Goal: Task Accomplishment & Management: Complete application form

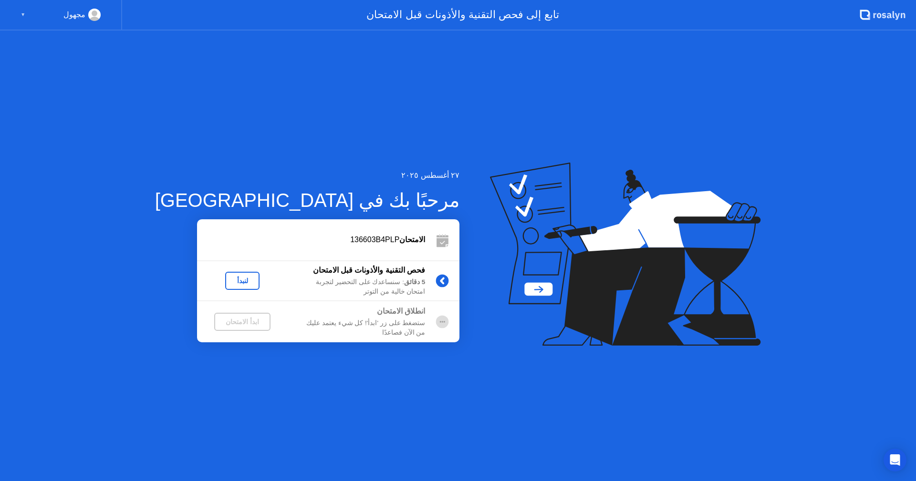
click at [229, 281] on div "لنبدأ" at bounding box center [242, 281] width 27 height 8
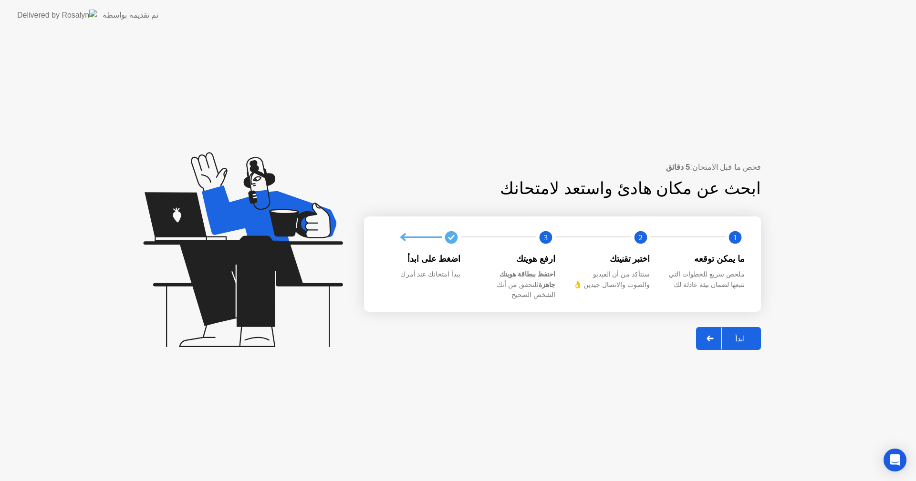
click at [748, 334] on div "ابدأ" at bounding box center [740, 338] width 36 height 9
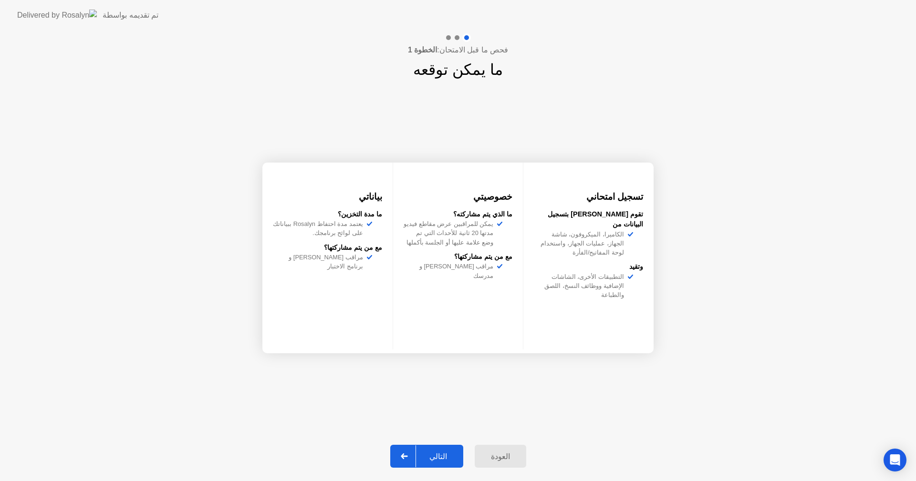
click at [445, 454] on div "التالي" at bounding box center [438, 456] width 44 height 9
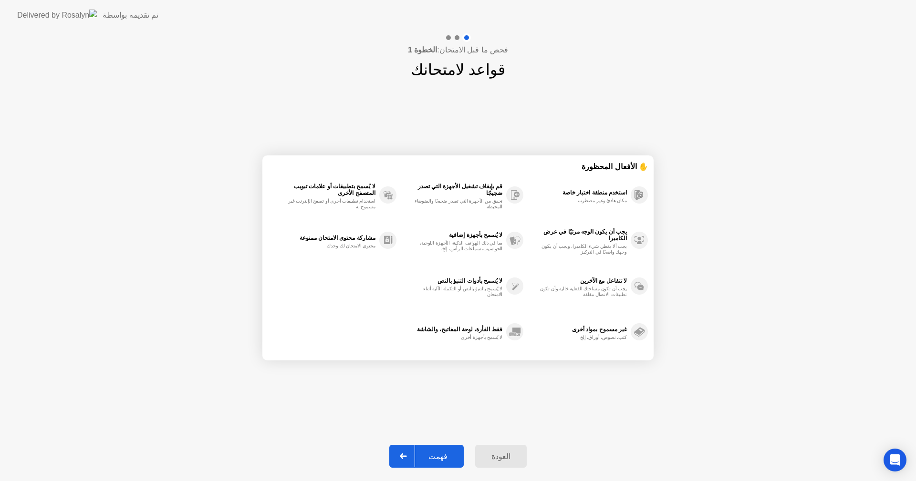
click at [444, 456] on div "فهمت" at bounding box center [438, 456] width 46 height 9
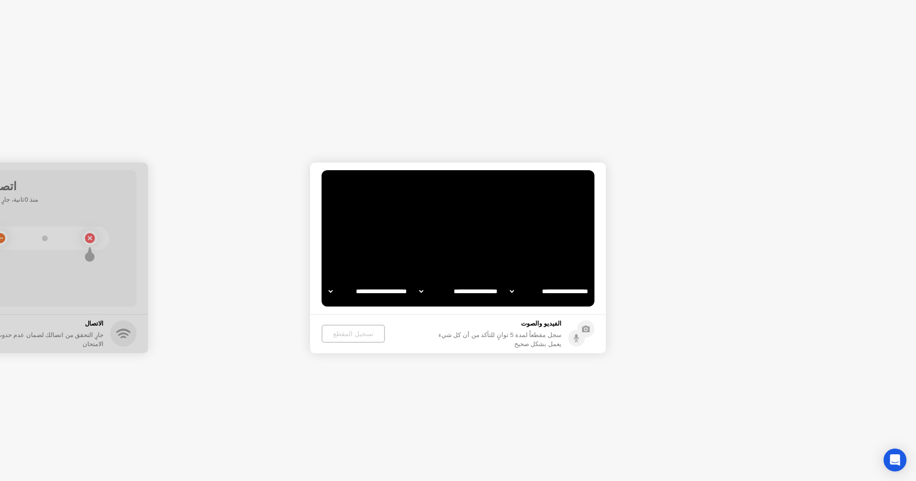
select select "**********"
select select "*******"
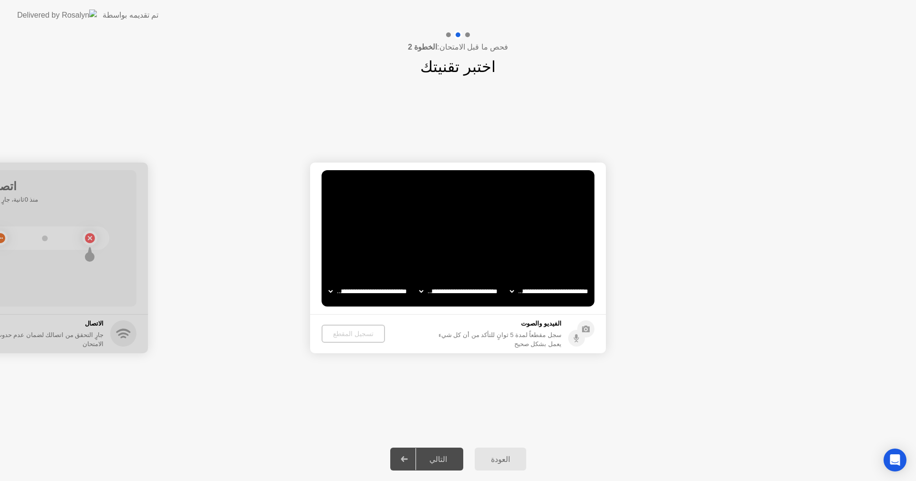
drag, startPoint x: 85, startPoint y: 184, endPoint x: 207, endPoint y: 201, distance: 123.3
click at [586, 332] on circle at bounding box center [585, 329] width 17 height 17
click at [576, 338] on icon at bounding box center [576, 336] width 2 height 5
click at [341, 333] on div "تسجيل المقطع" at bounding box center [353, 334] width 56 height 8
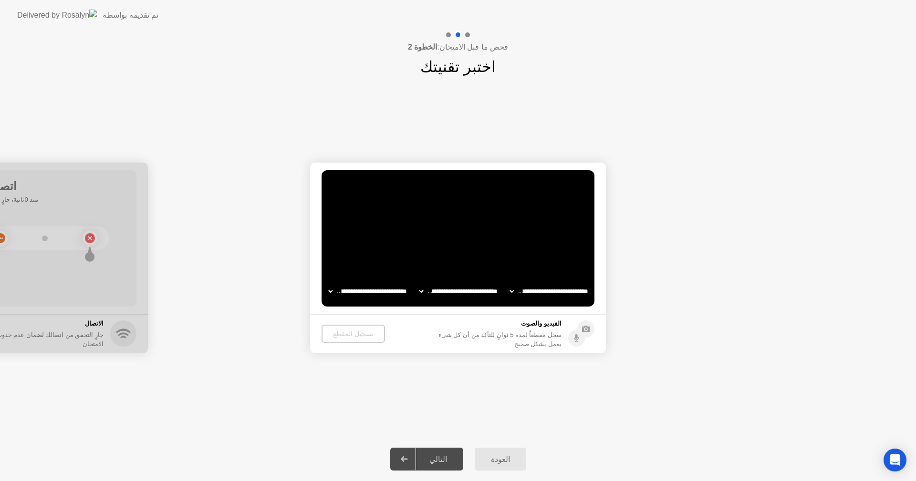
click at [331, 289] on select "**********" at bounding box center [368, 291] width 82 height 19
click at [327, 282] on select "**********" at bounding box center [368, 291] width 82 height 19
drag, startPoint x: 86, startPoint y: 178, endPoint x: 125, endPoint y: 195, distance: 41.9
click at [107, 190] on div at bounding box center [0, 258] width 296 height 191
click at [60, 314] on div at bounding box center [0, 258] width 296 height 191
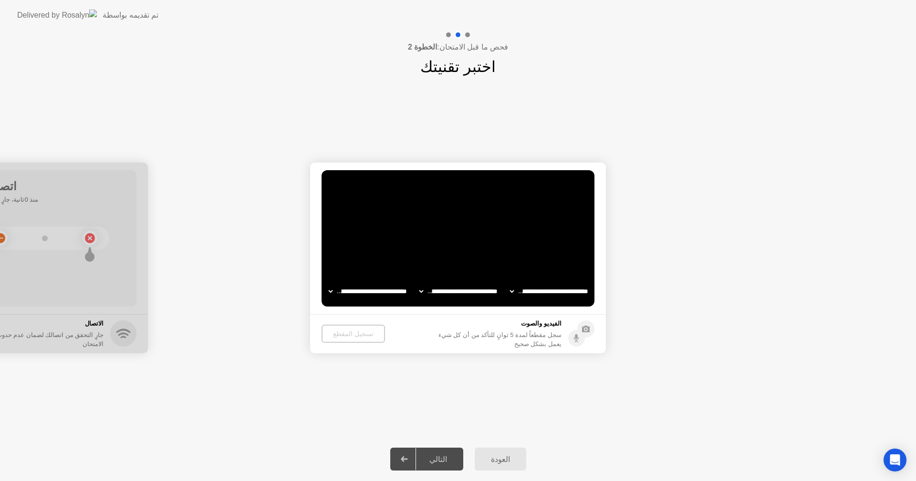
drag, startPoint x: 86, startPoint y: 176, endPoint x: 154, endPoint y: 200, distance: 71.8
click at [501, 462] on div "العودة" at bounding box center [501, 459] width 46 height 9
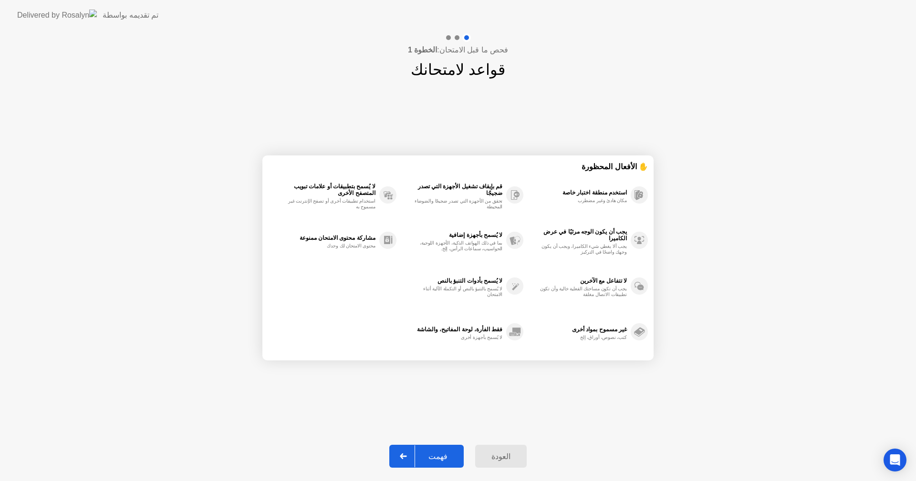
click at [436, 454] on div "فهمت" at bounding box center [438, 456] width 46 height 9
select select "**********"
select select "*******"
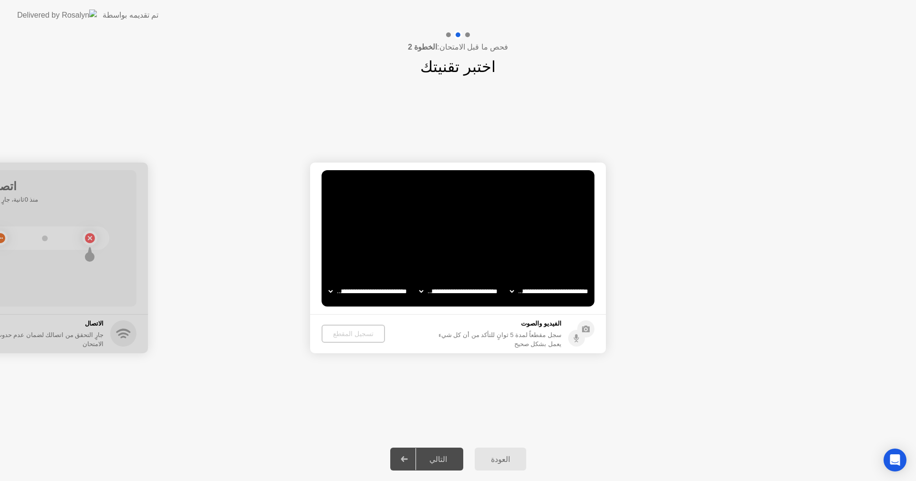
click at [125, 284] on div at bounding box center [0, 258] width 296 height 191
click at [89, 238] on div at bounding box center [0, 258] width 296 height 191
drag, startPoint x: 102, startPoint y: 189, endPoint x: 173, endPoint y: 209, distance: 73.7
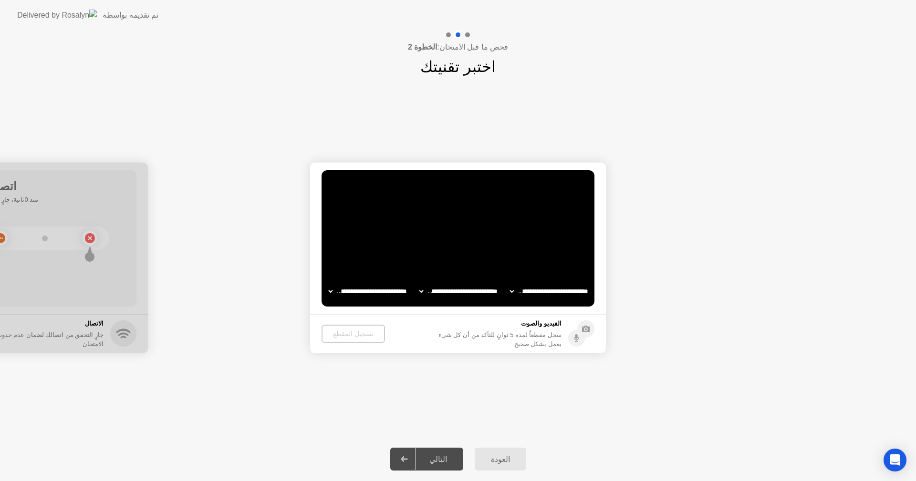
drag, startPoint x: 104, startPoint y: 180, endPoint x: 112, endPoint y: 198, distance: 19.6
click at [112, 198] on div at bounding box center [0, 258] width 296 height 191
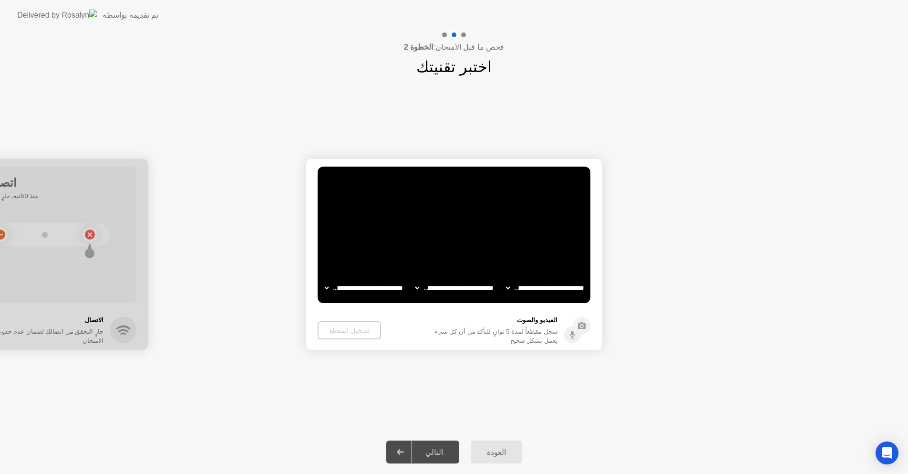
click at [98, 192] on div at bounding box center [0, 254] width 296 height 191
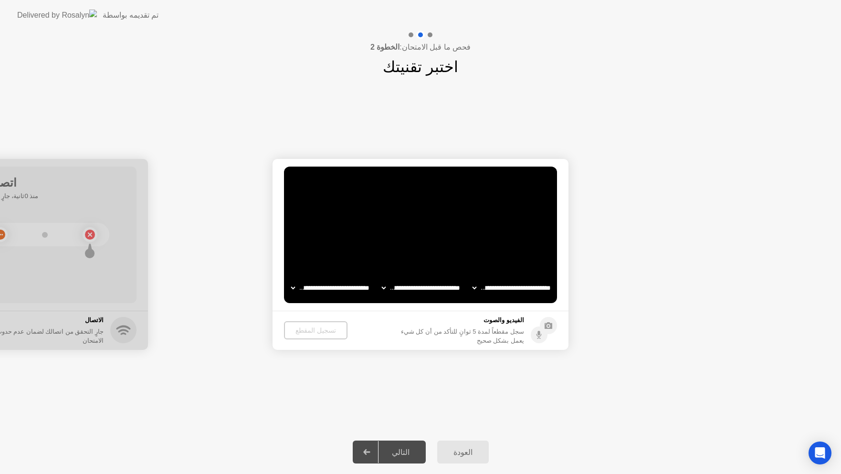
click at [370, 450] on icon at bounding box center [366, 452] width 7 height 6
click at [501, 392] on div "**********" at bounding box center [420, 254] width 841 height 352
click at [145, 218] on div at bounding box center [0, 254] width 296 height 191
drag, startPoint x: 90, startPoint y: 193, endPoint x: 218, endPoint y: 223, distance: 130.9
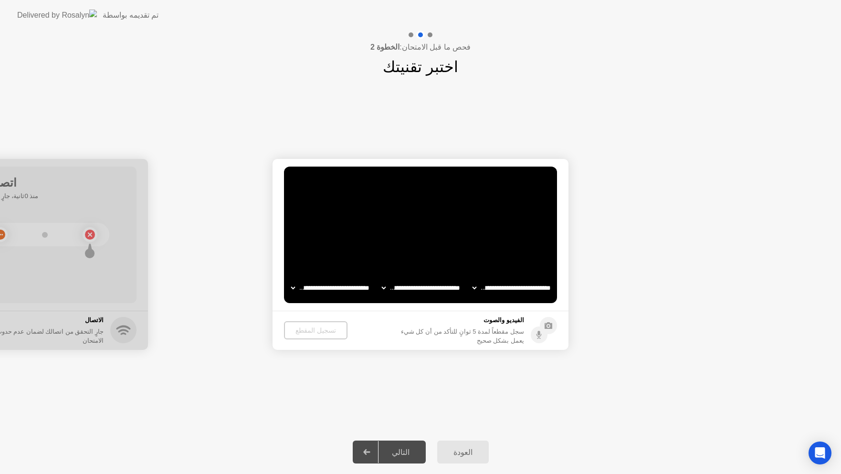
drag, startPoint x: 79, startPoint y: 171, endPoint x: 178, endPoint y: 175, distance: 99.3
drag, startPoint x: 112, startPoint y: 202, endPoint x: 140, endPoint y: 210, distance: 29.2
click at [139, 210] on div at bounding box center [0, 254] width 296 height 191
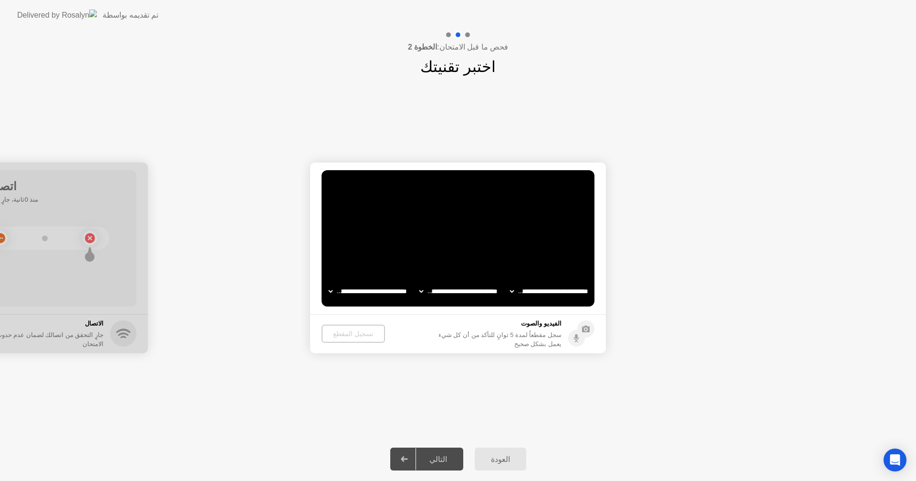
click at [500, 290] on div "**********" at bounding box center [459, 291] width 272 height 19
click at [513, 287] on select "**********" at bounding box center [550, 291] width 82 height 19
click at [585, 241] on video at bounding box center [458, 238] width 273 height 136
click at [577, 292] on select "**********" at bounding box center [550, 291] width 82 height 19
click at [509, 282] on select "**********" at bounding box center [550, 291] width 82 height 19
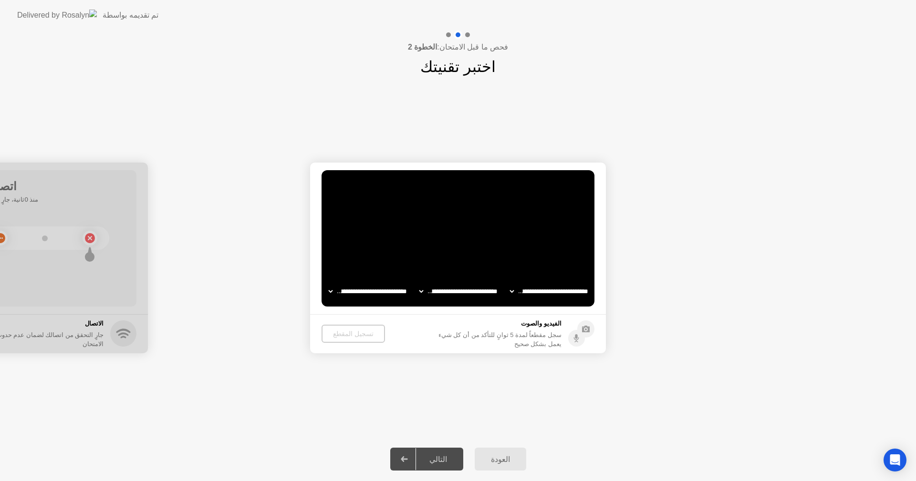
click at [481, 290] on select "**********" at bounding box center [459, 291] width 82 height 19
click at [498, 259] on video at bounding box center [458, 238] width 273 height 136
click at [355, 338] on div "تسجيل المقطع" at bounding box center [353, 334] width 56 height 8
click at [589, 326] on circle at bounding box center [585, 329] width 17 height 17
click at [115, 304] on div at bounding box center [0, 258] width 296 height 191
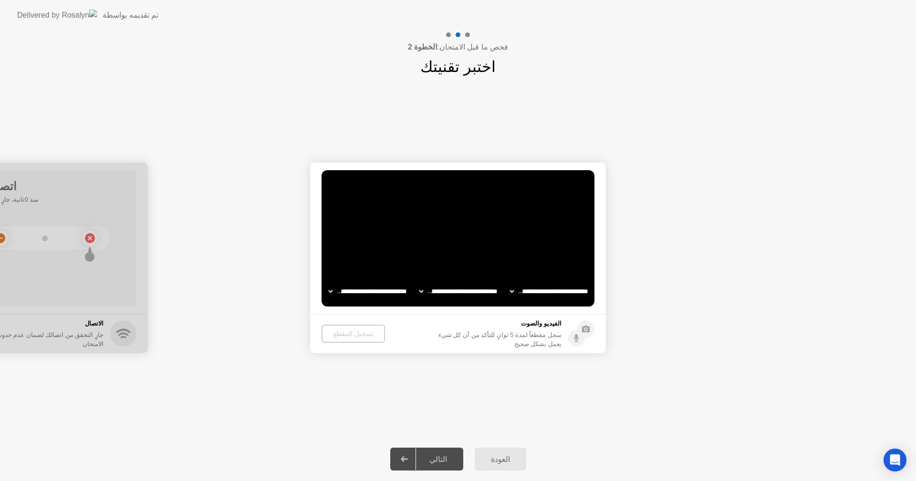
click at [115, 304] on div at bounding box center [0, 258] width 296 height 191
click at [313, 81] on div "**********" at bounding box center [458, 257] width 916 height 359
click at [412, 243] on video at bounding box center [458, 238] width 273 height 136
click at [125, 191] on div at bounding box center [0, 258] width 296 height 191
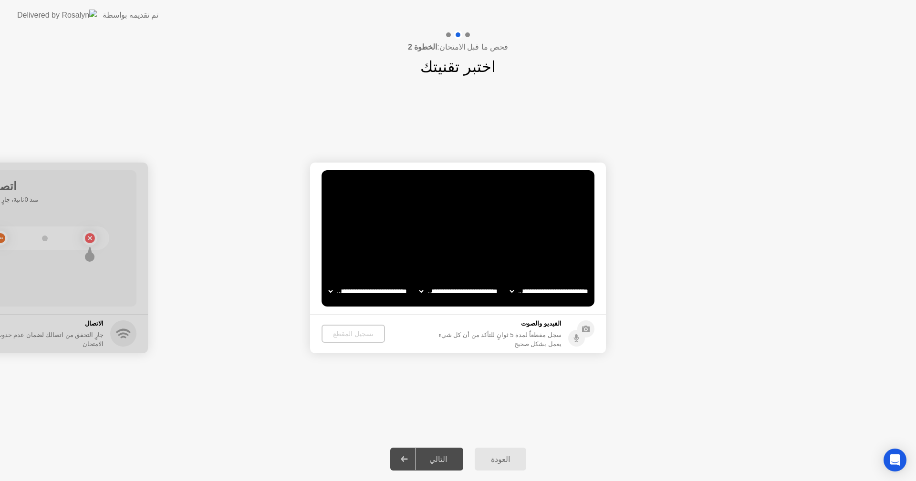
click at [125, 191] on div at bounding box center [0, 258] width 296 height 191
click at [49, 185] on div at bounding box center [0, 258] width 296 height 191
drag, startPoint x: 63, startPoint y: 196, endPoint x: 199, endPoint y: 212, distance: 136.9
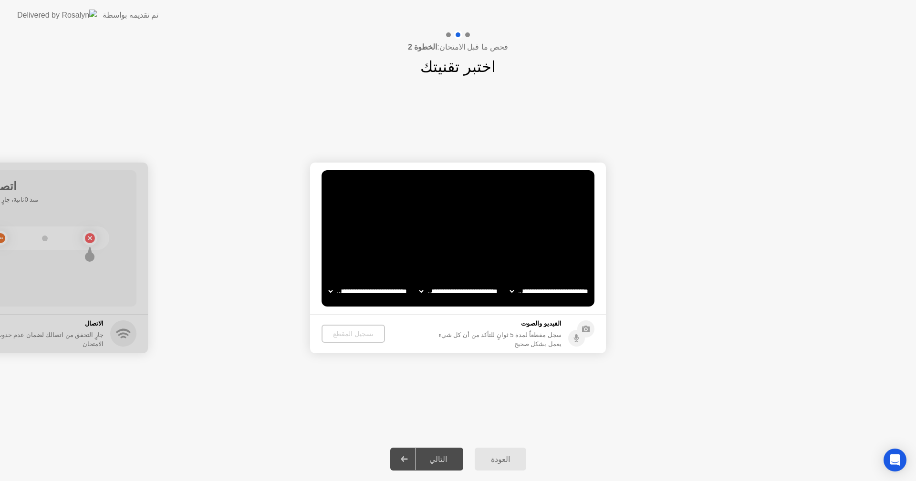
click at [120, 333] on div at bounding box center [0, 258] width 296 height 191
click at [500, 461] on div "العودة" at bounding box center [501, 459] width 46 height 9
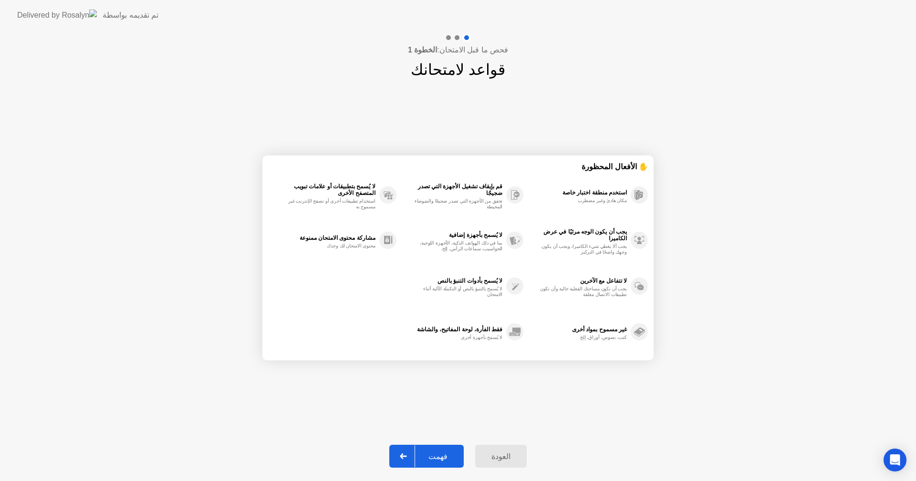
click at [500, 459] on div "العودة" at bounding box center [501, 456] width 46 height 9
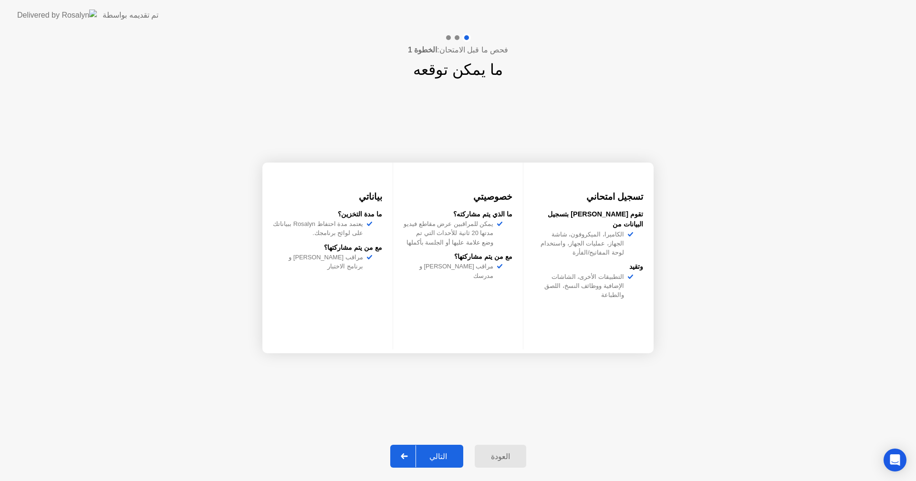
click at [281, 82] on div "تسجيل امتحاني تقوم [PERSON_NAME] بتسجيل البيانات من الكاميرا، الميكروفون، شاشة …" at bounding box center [457, 258] width 391 height 354
click at [435, 456] on div "التالي" at bounding box center [438, 456] width 44 height 9
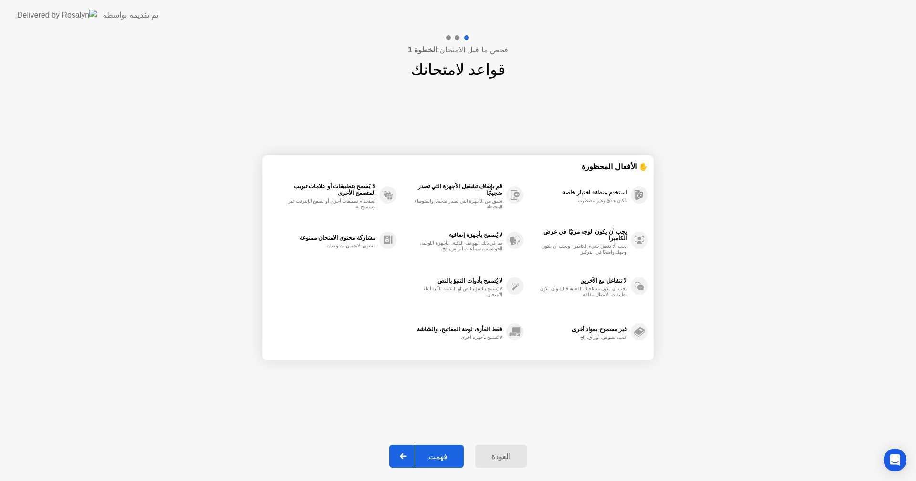
click at [435, 456] on div "فهمت" at bounding box center [438, 456] width 46 height 9
select select "**********"
select select "*******"
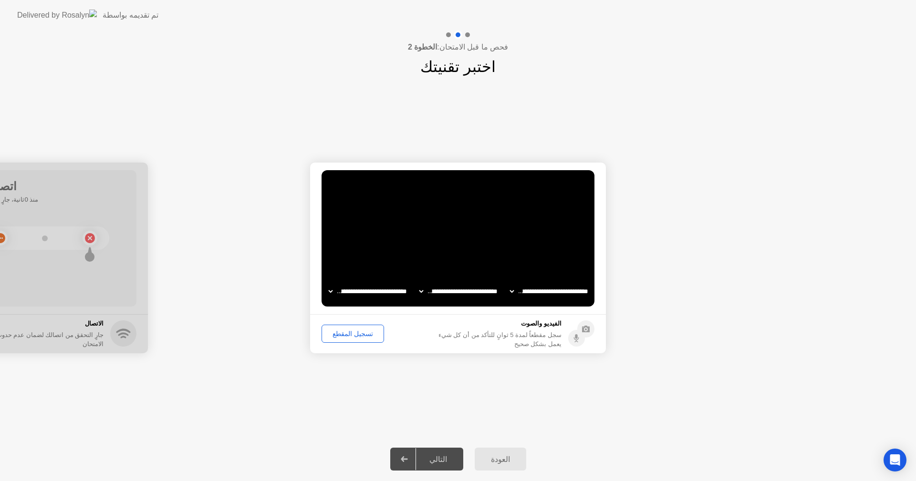
click at [354, 333] on div "تسجيل المقطع" at bounding box center [353, 334] width 56 height 8
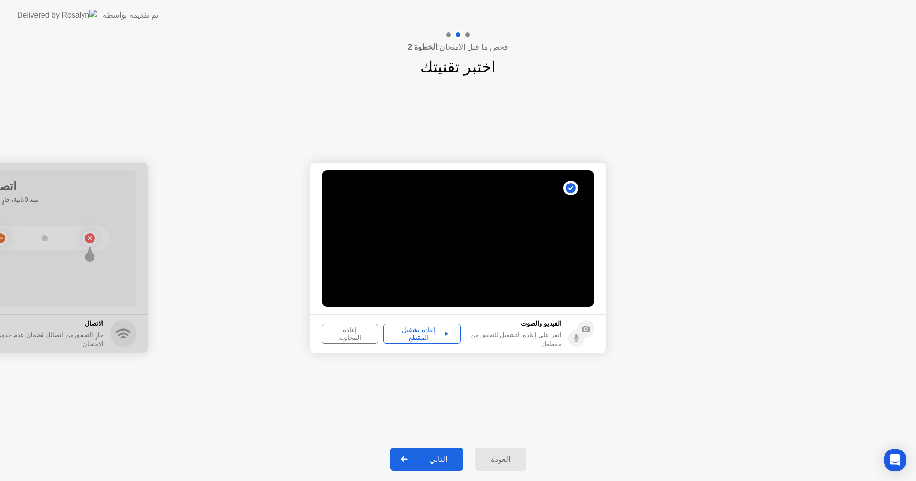
click at [419, 336] on div "إعادة تشغيل المقطع" at bounding box center [421, 333] width 71 height 15
click at [437, 460] on div "التالي" at bounding box center [438, 459] width 44 height 9
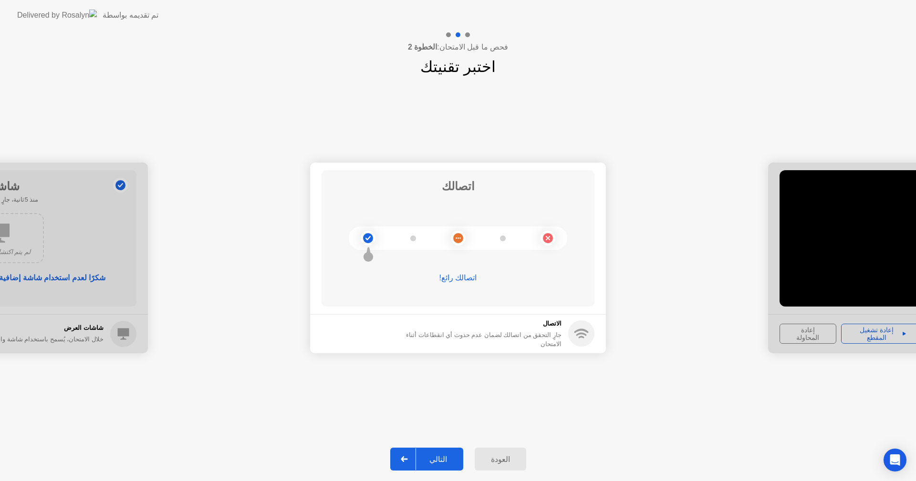
click at [439, 459] on div "التالي" at bounding box center [438, 459] width 44 height 9
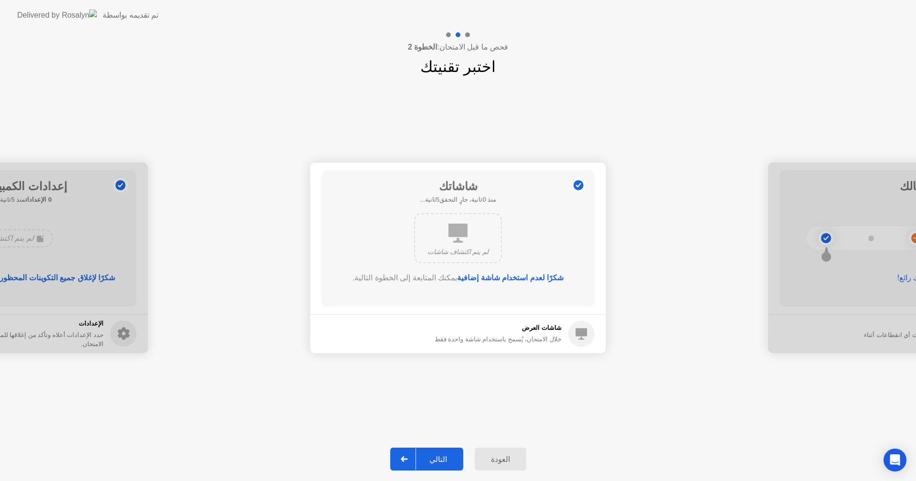
click at [444, 457] on div "التالي" at bounding box center [438, 459] width 44 height 9
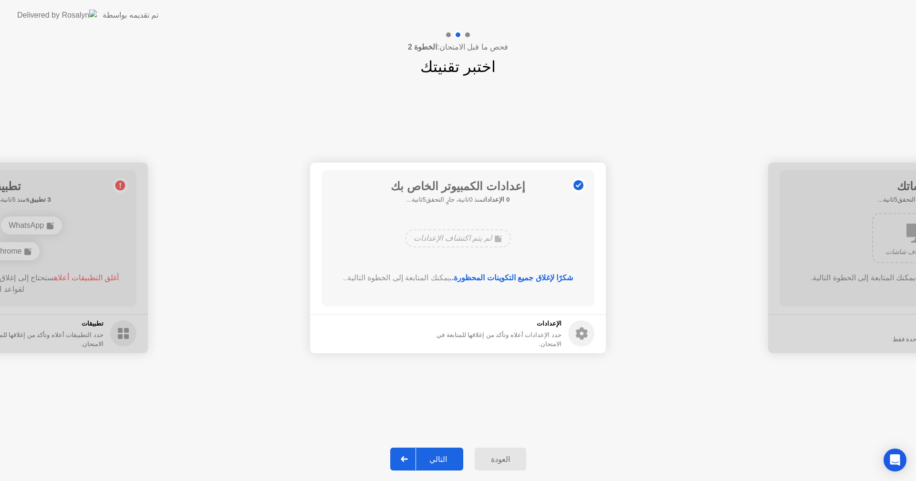
click at [441, 461] on div "التالي" at bounding box center [438, 459] width 44 height 9
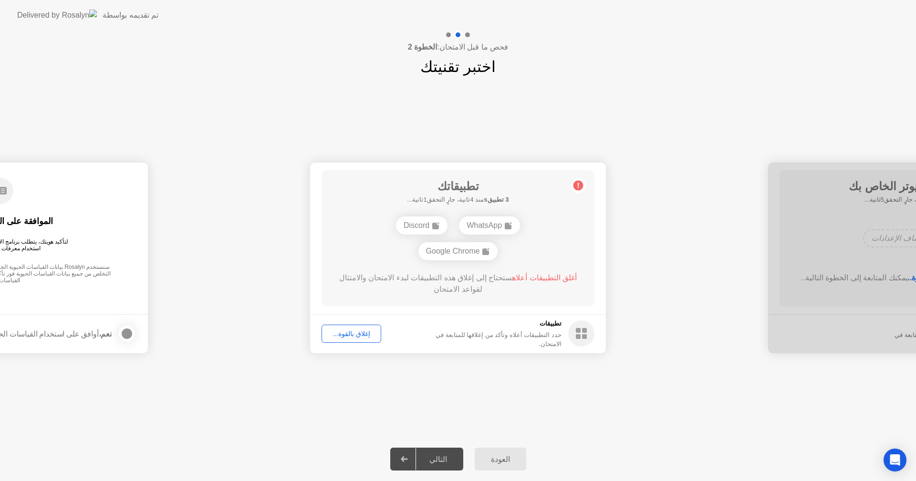
click at [356, 330] on div "إغلاق بالقوة..." at bounding box center [351, 334] width 53 height 8
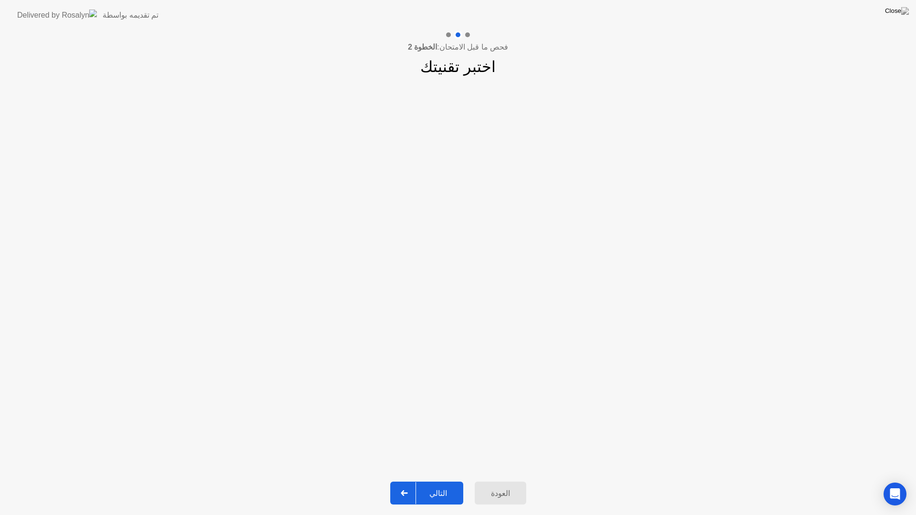
click at [440, 481] on div "التالي" at bounding box center [438, 493] width 44 height 9
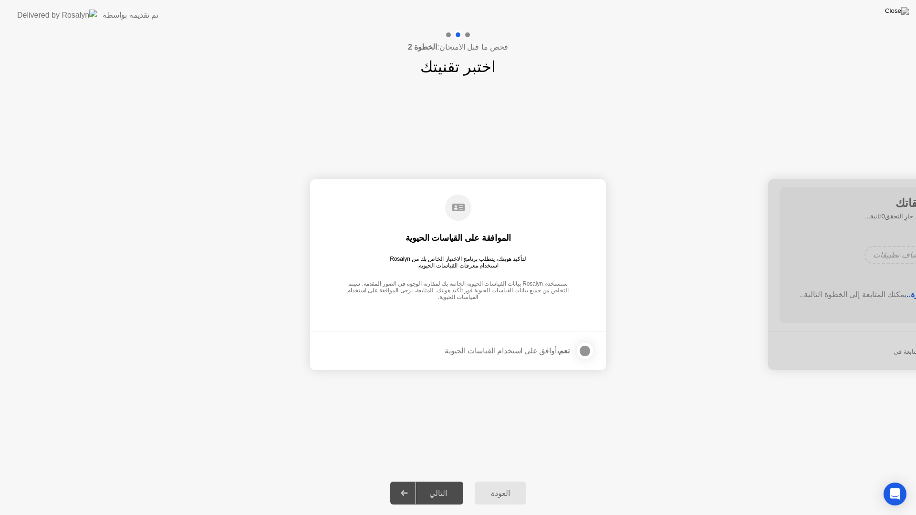
click at [583, 355] on div at bounding box center [584, 350] width 11 height 11
click at [449, 481] on div "التالي" at bounding box center [438, 493] width 44 height 9
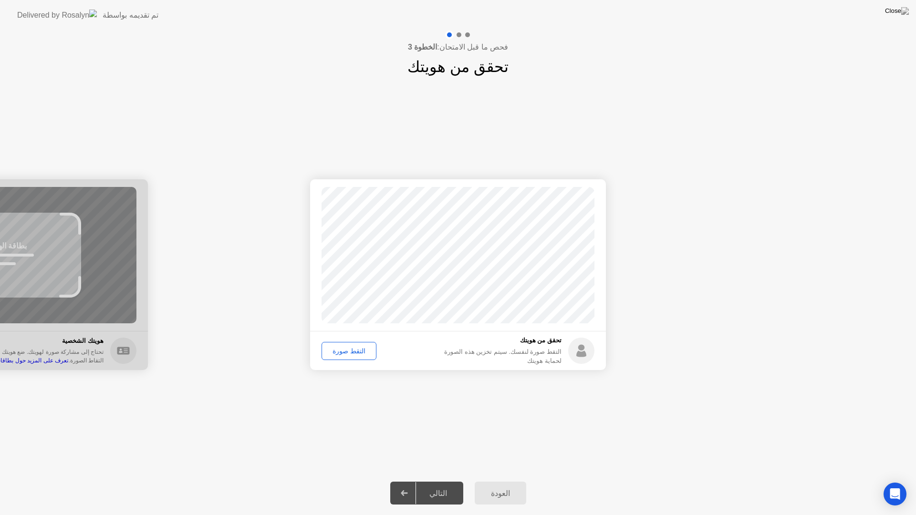
click at [344, 355] on div "التقط صورة" at bounding box center [349, 351] width 48 height 8
click at [438, 481] on div "التالي" at bounding box center [438, 493] width 44 height 9
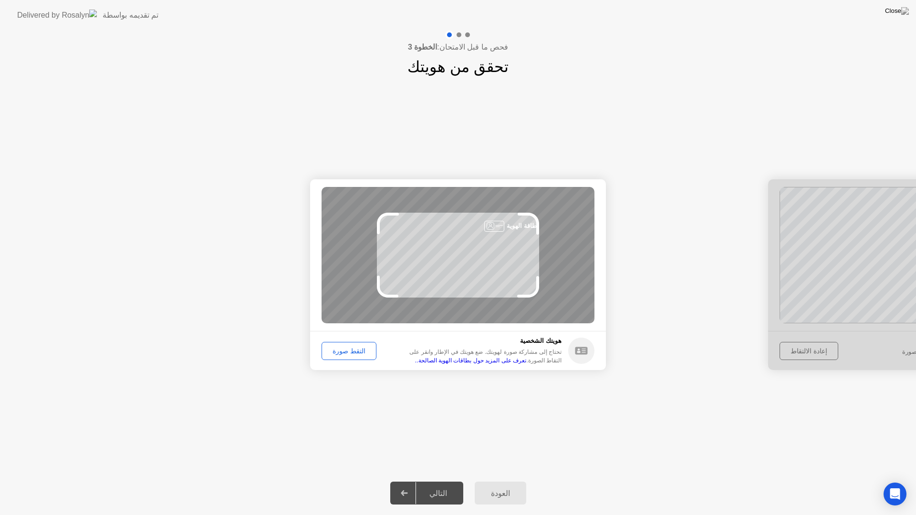
click at [356, 349] on div "التقط صورة" at bounding box center [349, 351] width 48 height 8
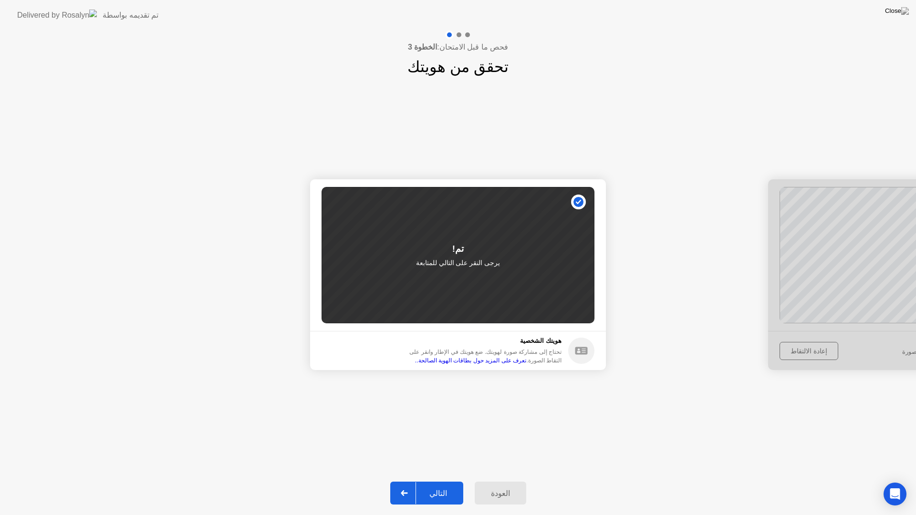
click at [447, 481] on div "التالي" at bounding box center [438, 493] width 44 height 9
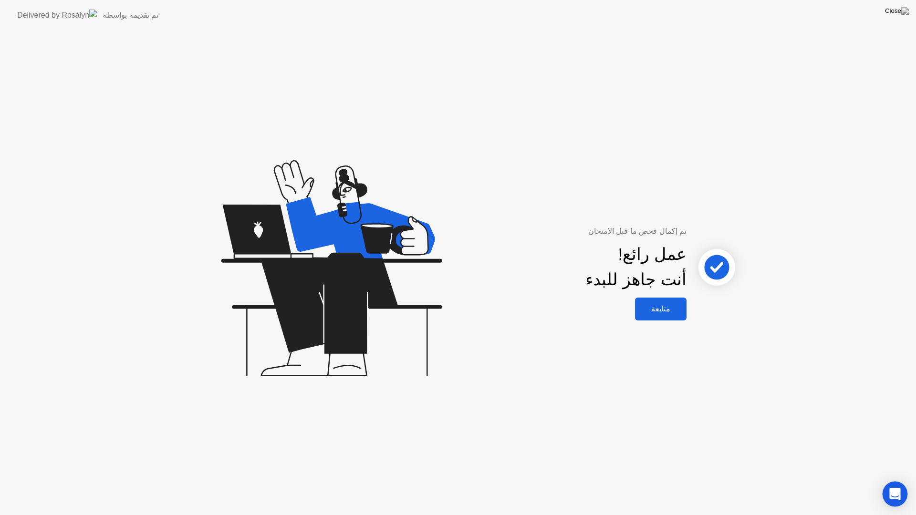
click at [897, 481] on body "تم تقديمه بواسطة تم إكمال فحص ما قبل الامتحان عمل رائع! أنت جاهز للبدء متابعة" at bounding box center [458, 257] width 916 height 515
click at [659, 307] on div "متابعة" at bounding box center [661, 308] width 46 height 9
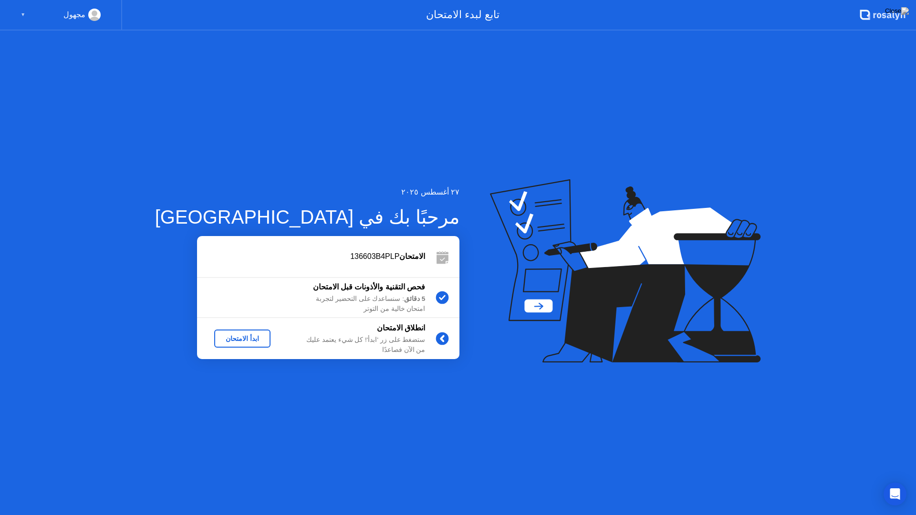
click at [235, 336] on div "ابدأ الامتحان" at bounding box center [242, 339] width 49 height 8
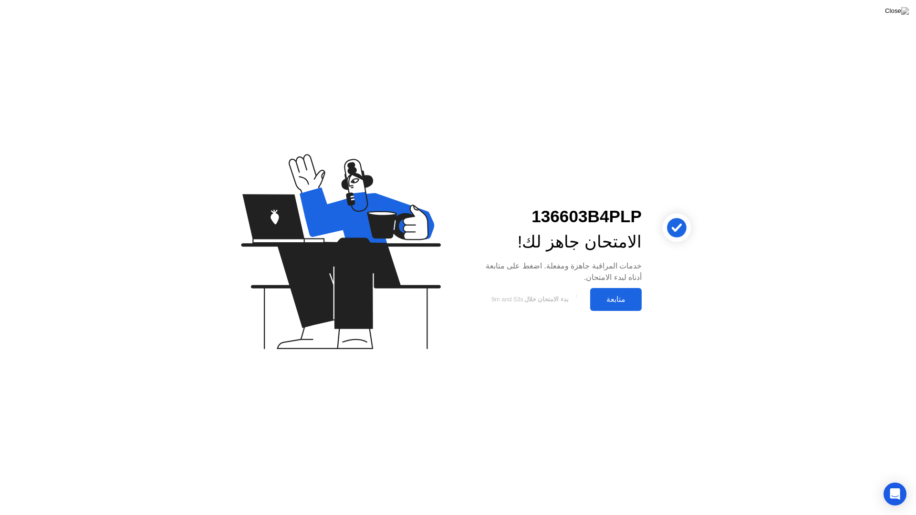
click at [617, 304] on div "متابعة" at bounding box center [616, 299] width 46 height 9
